Goal: Information Seeking & Learning: Check status

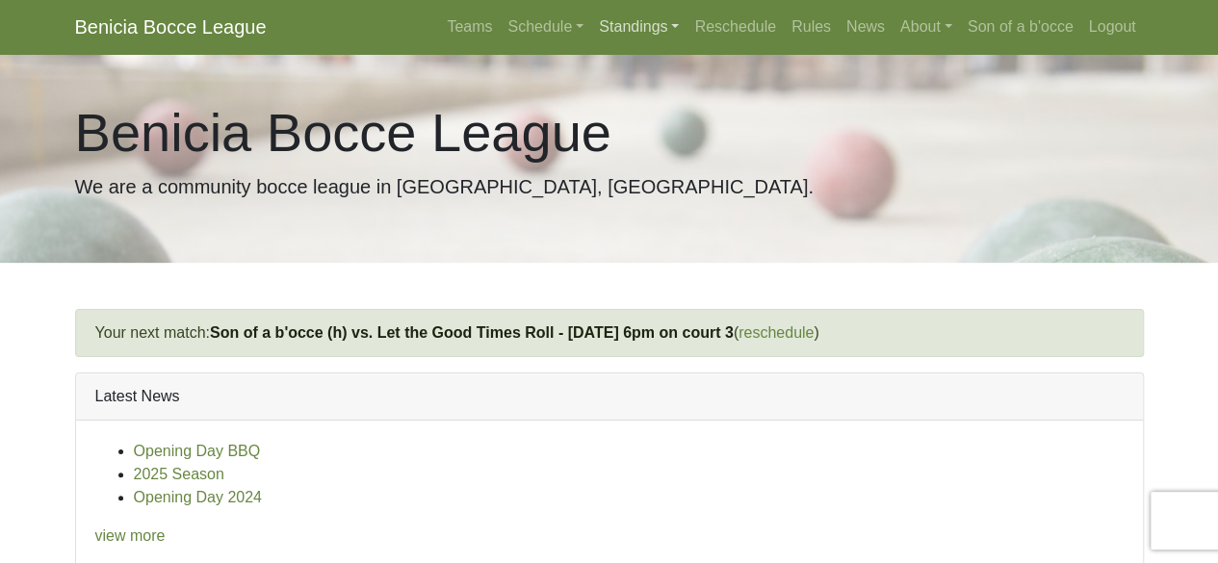
click at [629, 35] on link "Standings" at bounding box center [638, 27] width 95 height 39
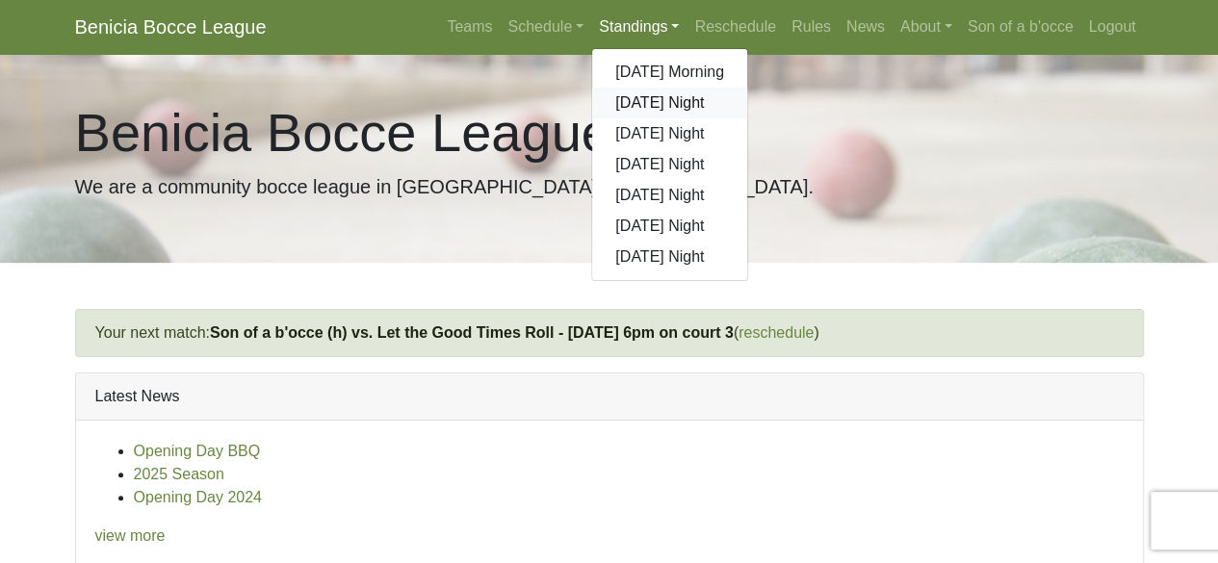
click at [629, 102] on link "[DATE] Night" at bounding box center [669, 103] width 155 height 31
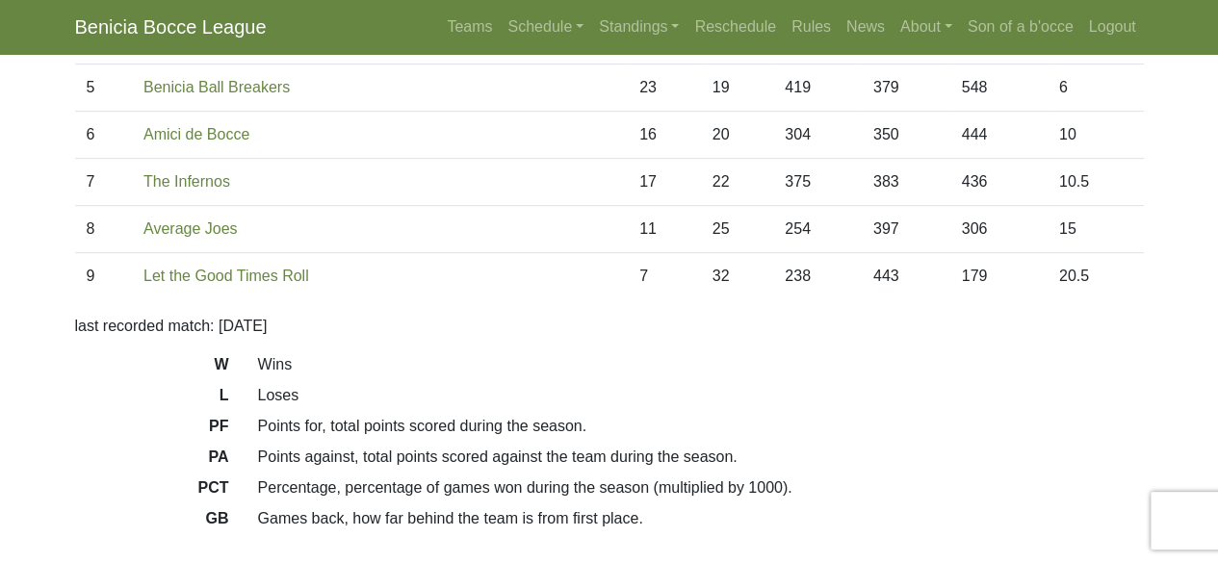
scroll to position [385, 0]
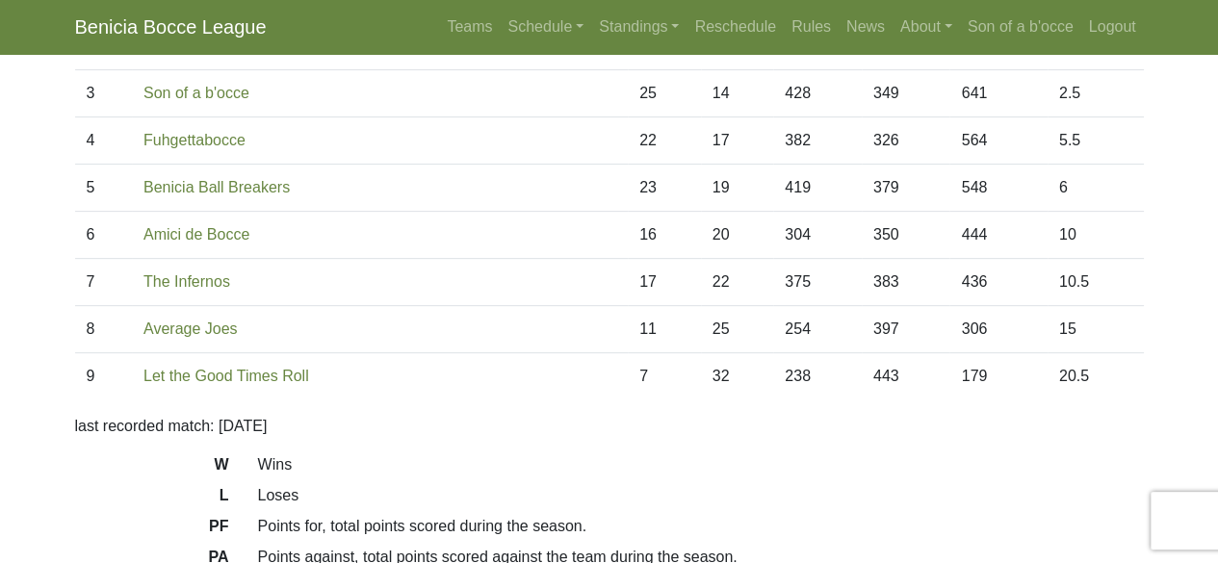
scroll to position [385, 0]
